Goal: Information Seeking & Learning: Check status

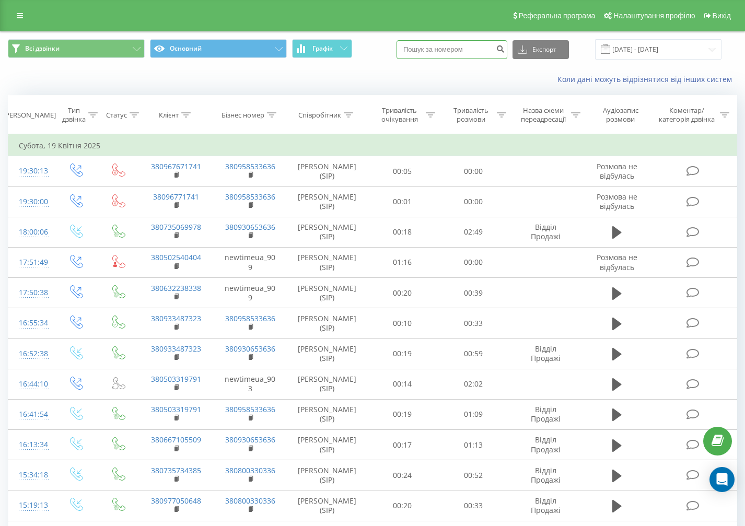
click at [467, 44] on input at bounding box center [451, 49] width 111 height 19
click at [466, 49] on input at bounding box center [451, 49] width 111 height 19
paste input "[PHONE_NUMBER]"
click at [438, 49] on input "[PHONE_NUMBER]" at bounding box center [451, 49] width 111 height 19
click at [435, 49] on input "[PHONE_NUMBER]" at bounding box center [451, 49] width 111 height 19
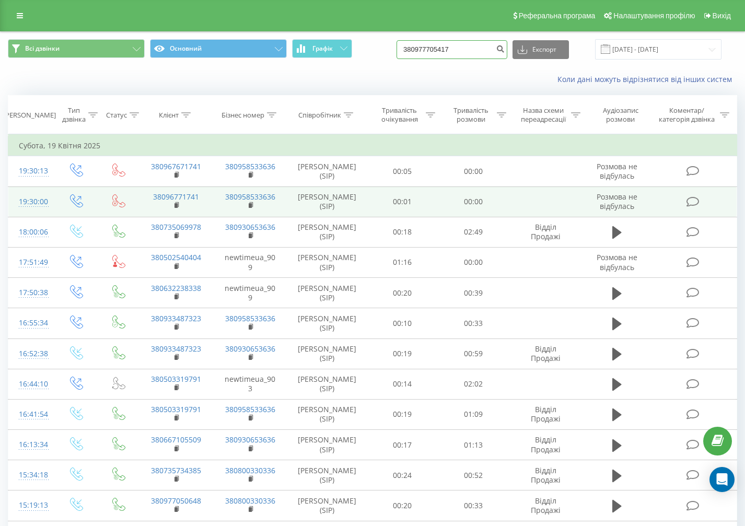
type input "380977705417"
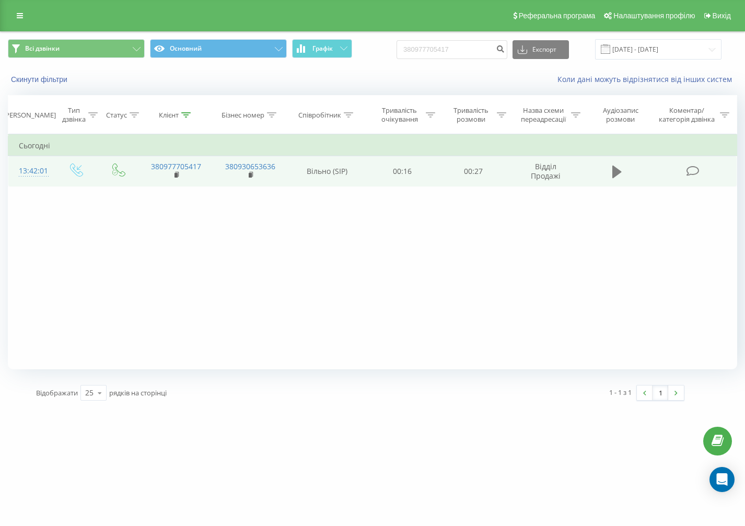
click at [617, 171] on icon at bounding box center [616, 172] width 9 height 13
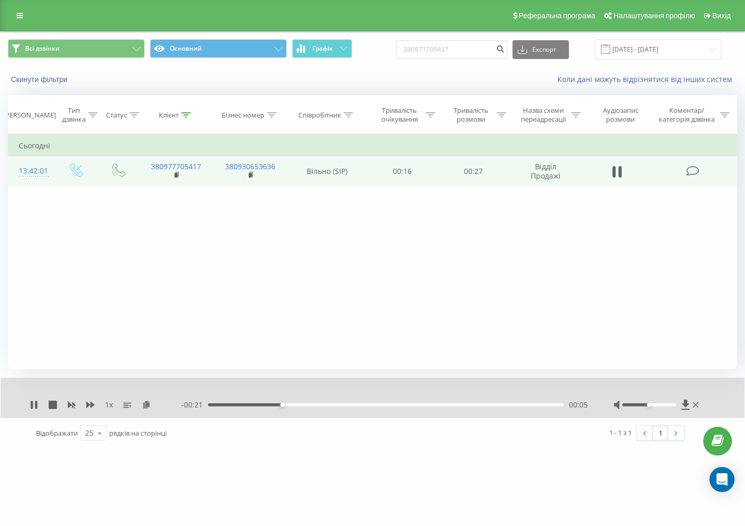
drag, startPoint x: 652, startPoint y: 405, endPoint x: 665, endPoint y: 405, distance: 13.1
click at [647, 408] on div at bounding box center [656, 404] width 87 height 10
click at [644, 404] on div "Accessibility label" at bounding box center [643, 405] width 4 height 4
click at [37, 400] on icon at bounding box center [34, 404] width 8 height 8
click at [615, 170] on icon at bounding box center [616, 172] width 9 height 13
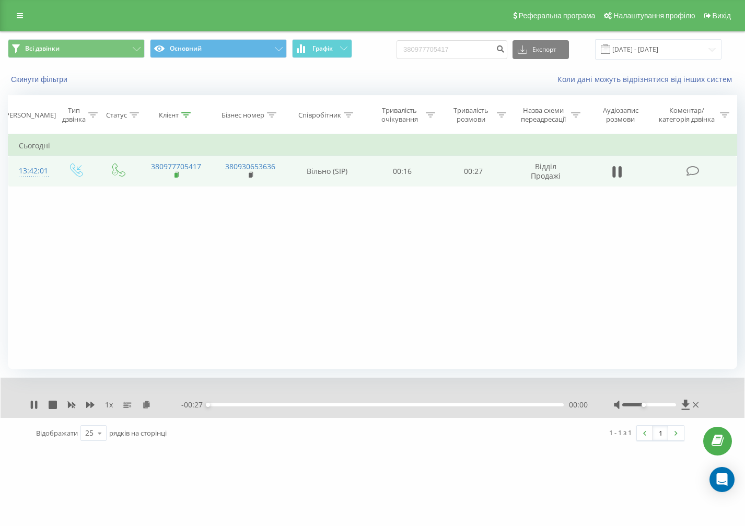
click at [174, 174] on rect at bounding box center [175, 175] width 3 height 5
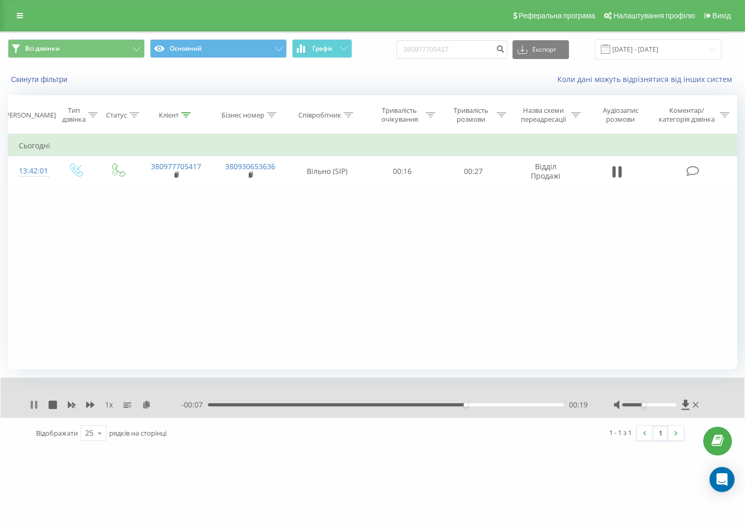
click at [30, 406] on icon at bounding box center [34, 404] width 8 height 8
